Goal: Transaction & Acquisition: Purchase product/service

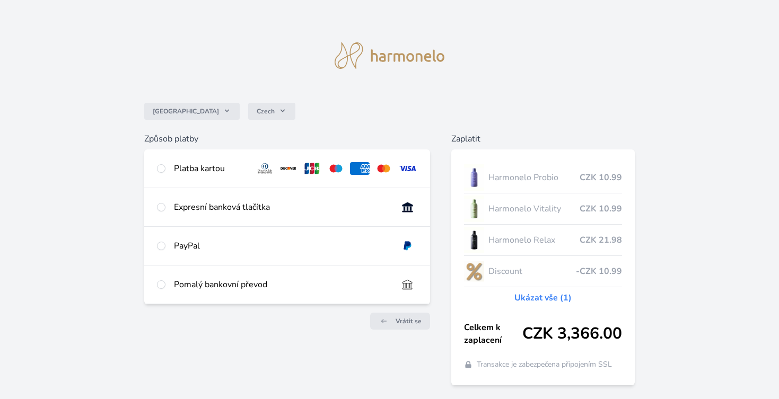
click at [235, 171] on div "Platba kartou" at bounding box center [210, 168] width 73 height 13
radio input "true"
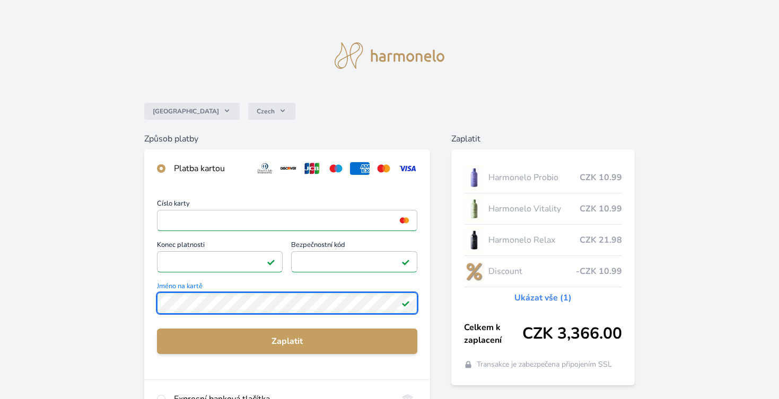
click at [134, 293] on div "Česko Czech Způsob platby Platba kartou Číslo karty <p>Your browser does not su…" at bounding box center [389, 275] width 779 height 551
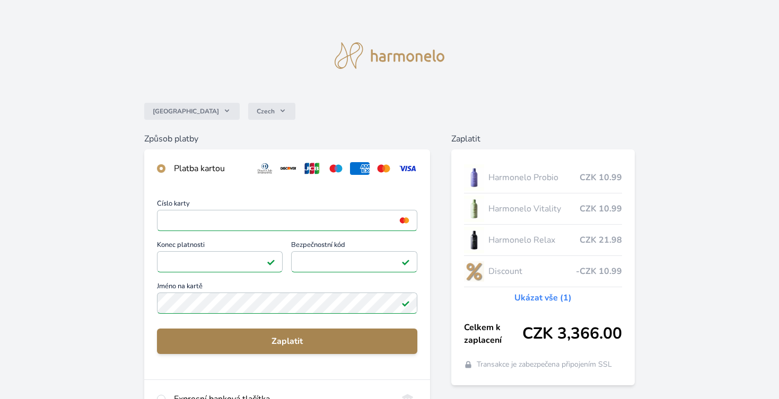
click at [193, 335] on span "Zaplatit" at bounding box center [287, 341] width 244 height 13
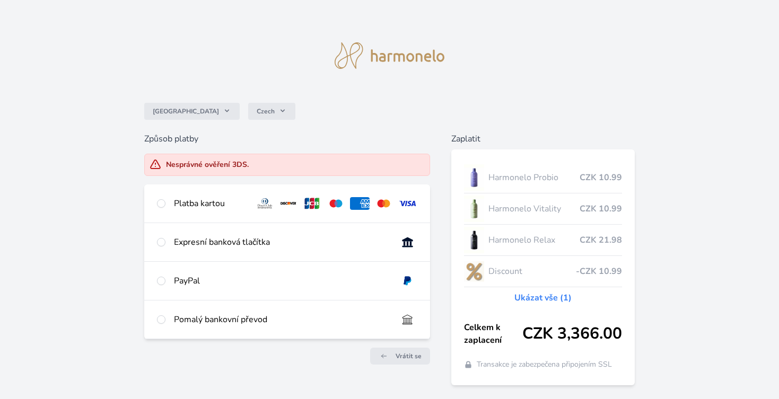
click at [219, 207] on div "Platba kartou" at bounding box center [210, 203] width 73 height 13
radio input "true"
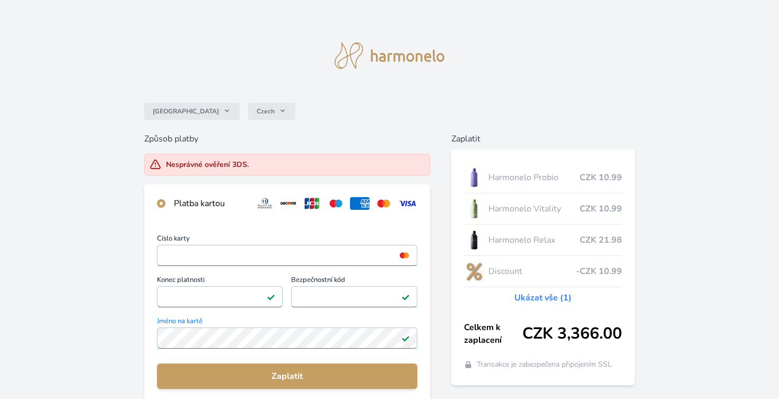
click at [401, 312] on div "Číslo karty <p>Your browser does not support iframes.</p> Konec platnosti <p>Yo…" at bounding box center [287, 293] width 261 height 116
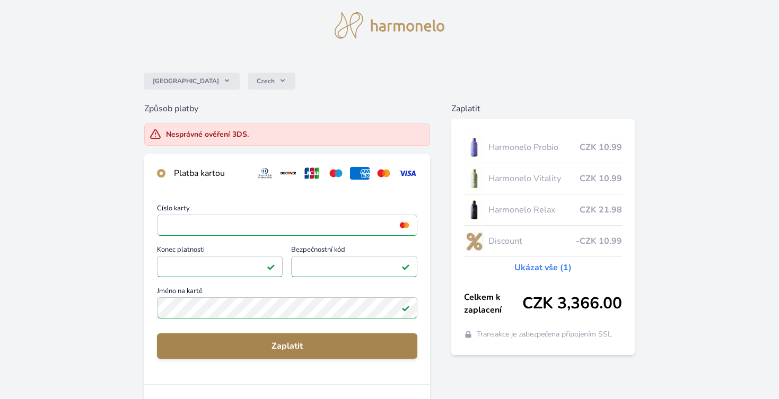
click at [368, 345] on span "Zaplatit" at bounding box center [287, 346] width 244 height 13
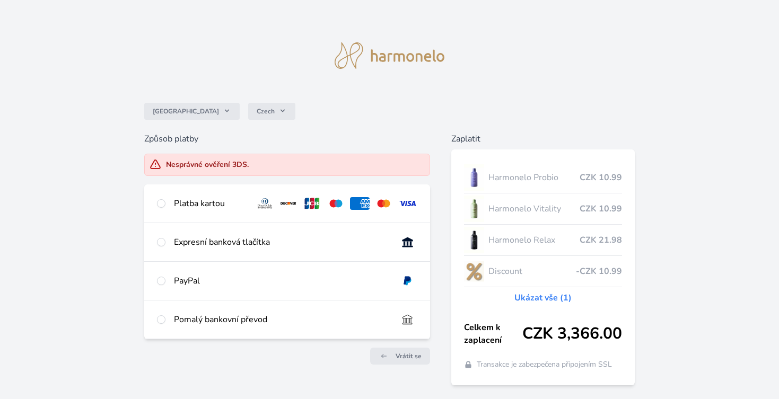
click at [237, 203] on div "Platba kartou" at bounding box center [210, 203] width 73 height 13
radio input "true"
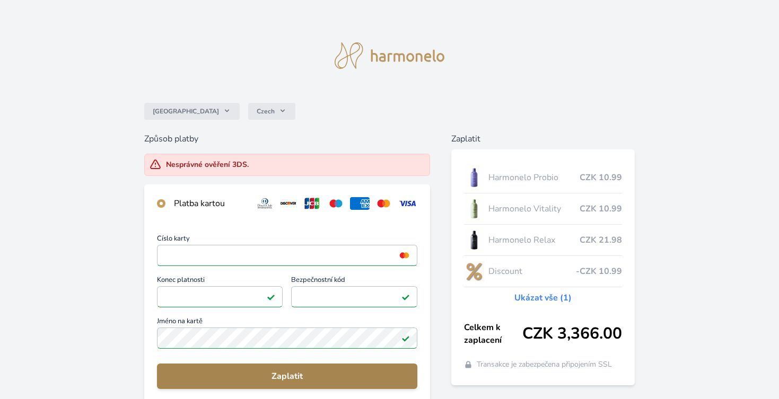
click at [240, 378] on span "Zaplatit" at bounding box center [287, 376] width 244 height 13
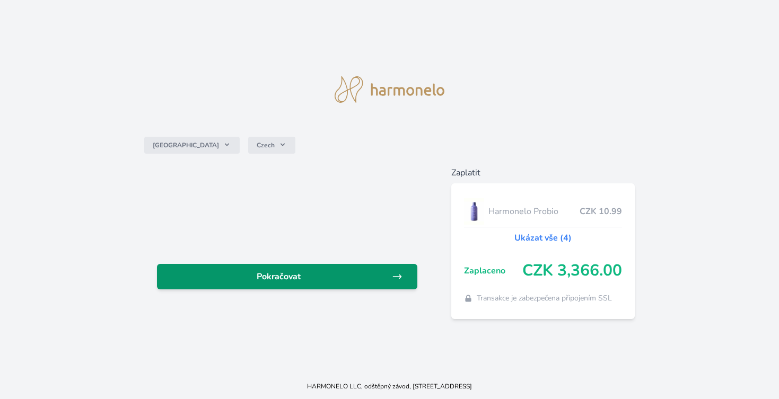
click at [267, 285] on link "Pokračovat" at bounding box center [287, 276] width 261 height 25
